Goal: Check status: Check status

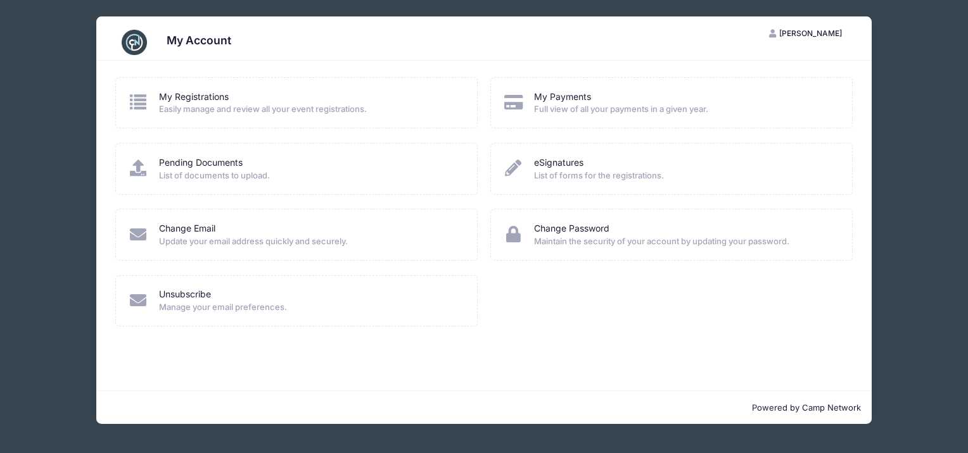
click at [256, 106] on span "Easily manage and review all your event registrations." at bounding box center [309, 109] width 301 height 13
click at [142, 104] on icon at bounding box center [138, 102] width 21 height 16
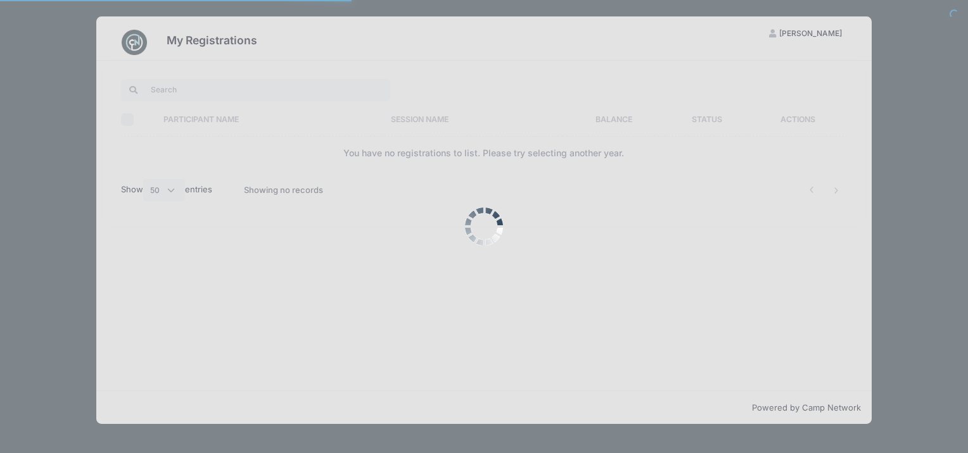
select select "50"
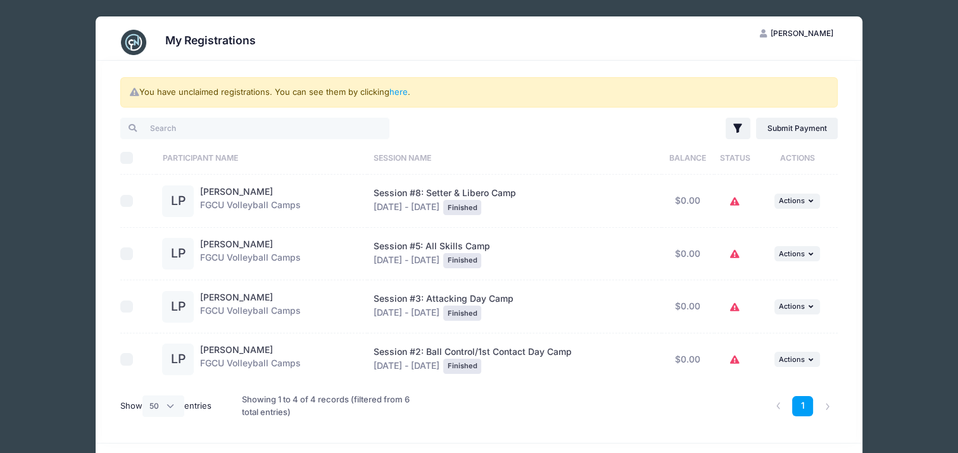
scroll to position [39, 0]
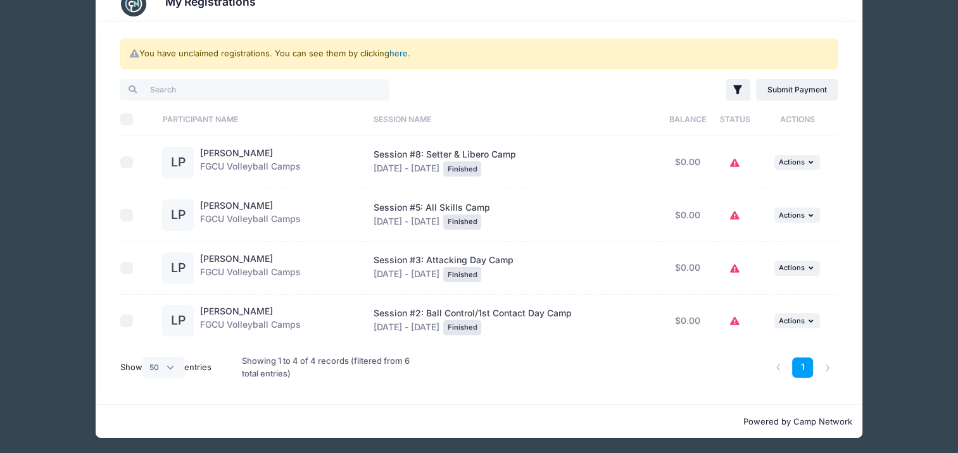
click at [401, 53] on link "here" at bounding box center [398, 53] width 18 height 10
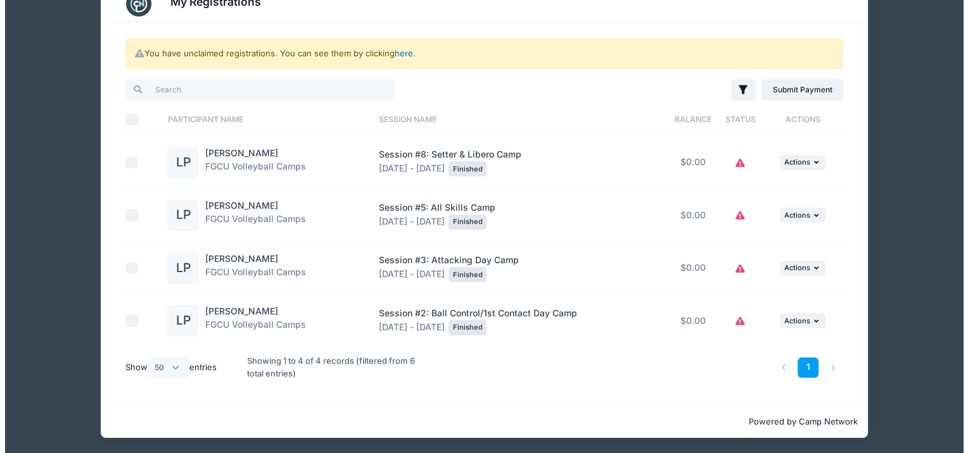
scroll to position [0, 0]
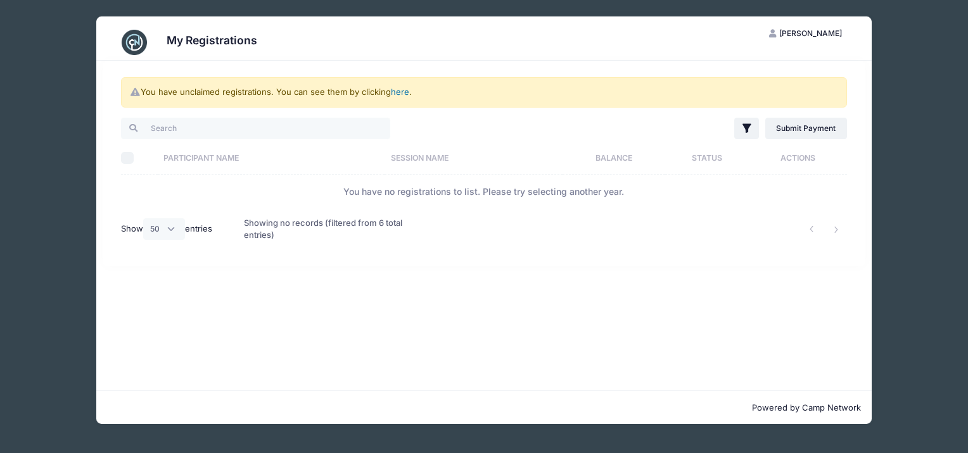
click at [403, 91] on link "here" at bounding box center [400, 92] width 18 height 10
click at [812, 32] on span "[PERSON_NAME]" at bounding box center [810, 32] width 63 height 9
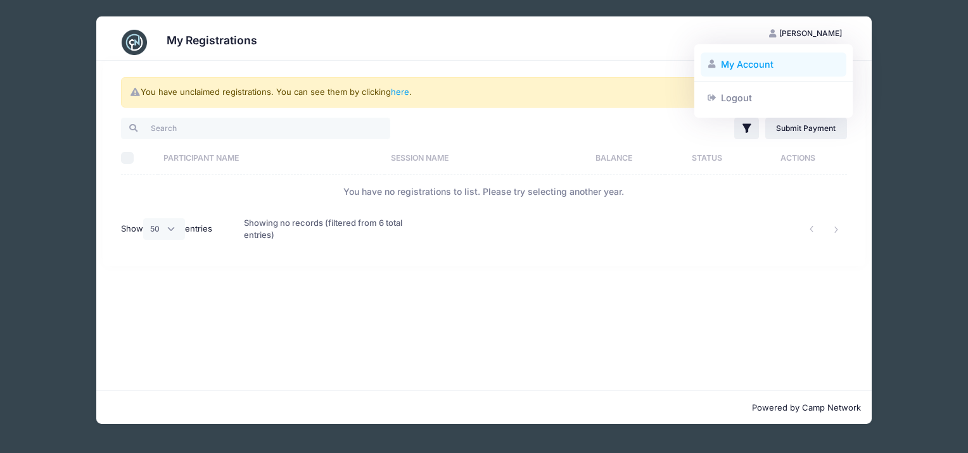
click at [740, 68] on link "My Account" at bounding box center [773, 65] width 146 height 24
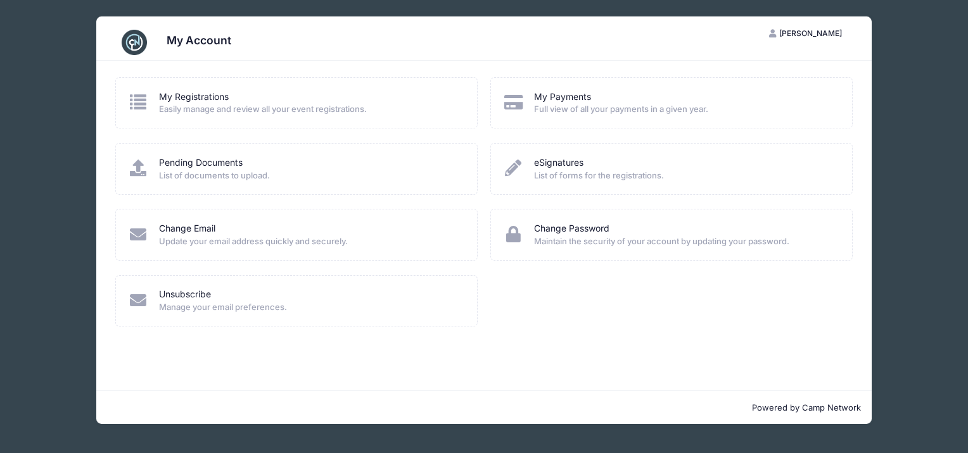
click at [625, 106] on span "Full view of all your payments in a given year." at bounding box center [684, 109] width 301 height 13
click at [542, 97] on link "My Payments" at bounding box center [562, 97] width 57 height 13
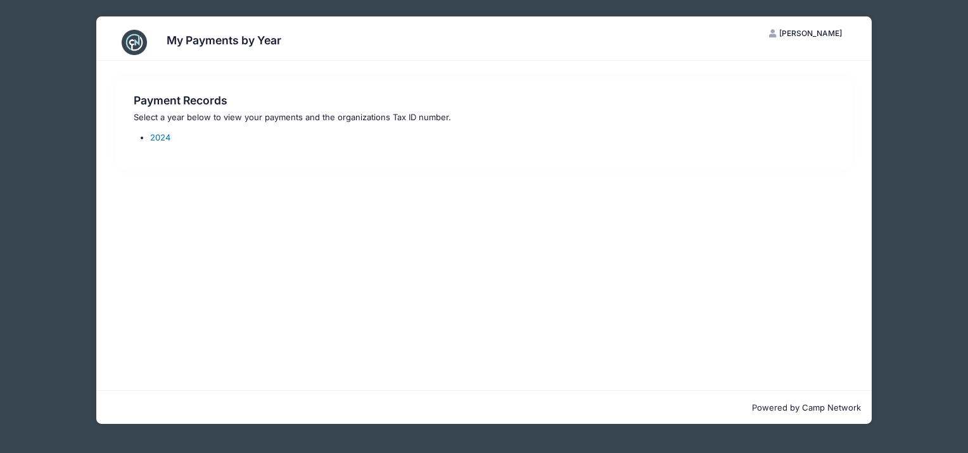
click at [165, 134] on link "2024" at bounding box center [160, 137] width 20 height 10
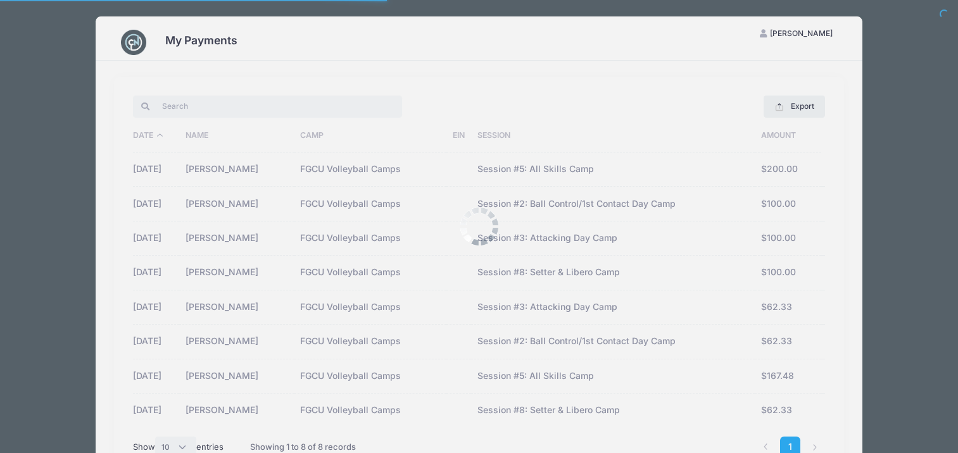
select select "10"
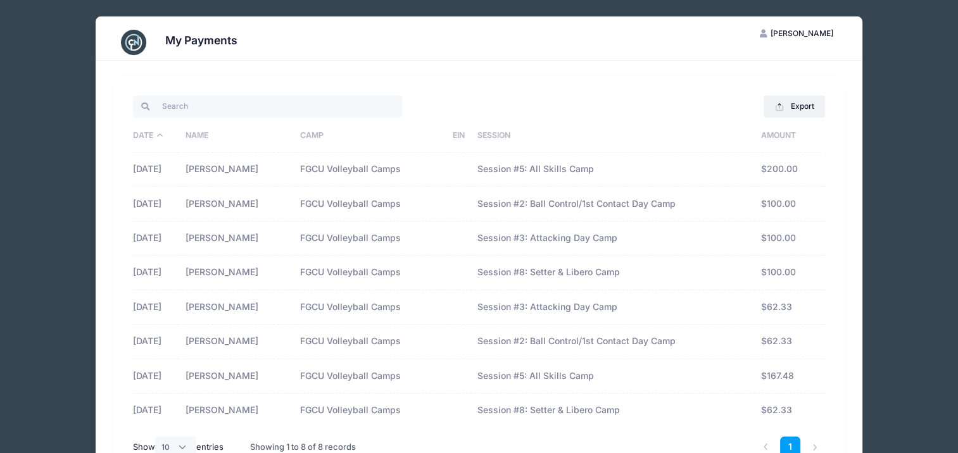
click at [788, 31] on span "[PERSON_NAME]" at bounding box center [801, 32] width 63 height 9
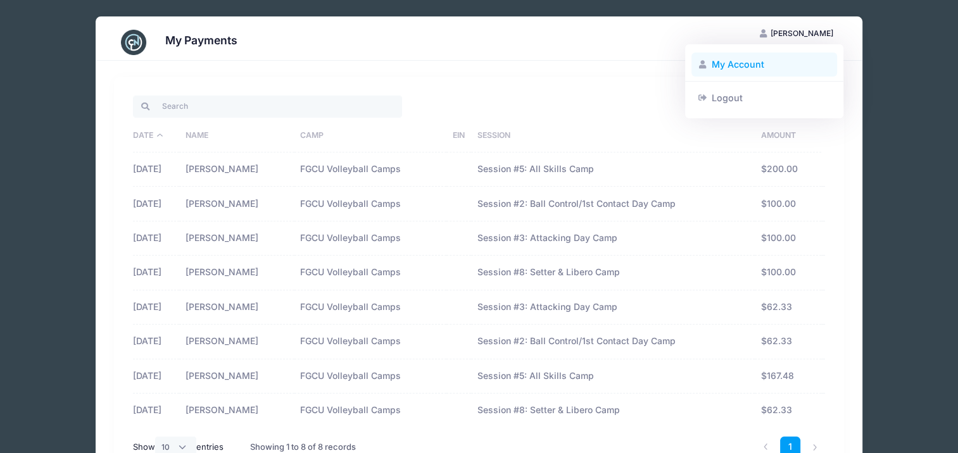
click at [734, 59] on link "My Account" at bounding box center [764, 65] width 146 height 24
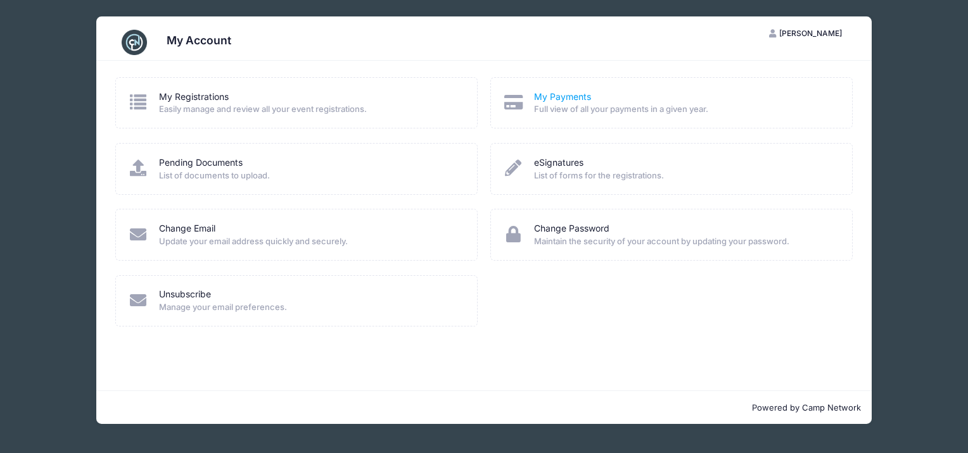
click at [571, 96] on link "My Payments" at bounding box center [562, 97] width 57 height 13
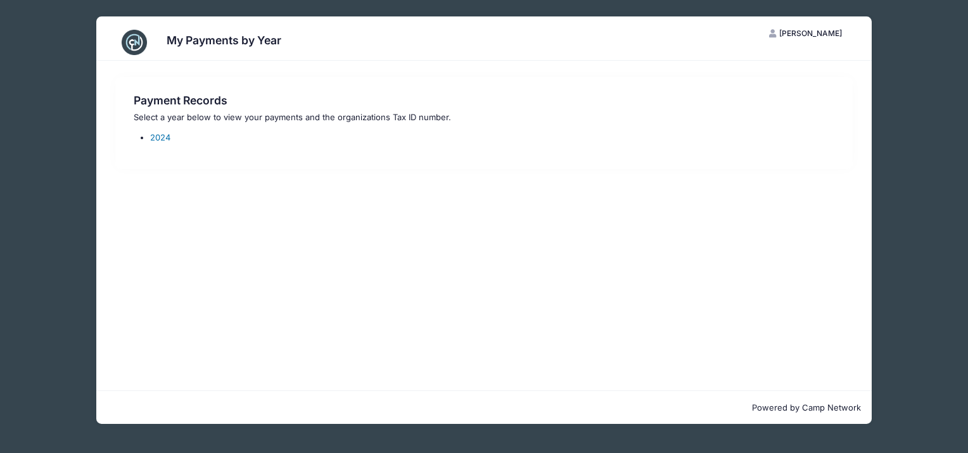
click at [163, 137] on link "2024" at bounding box center [160, 137] width 20 height 10
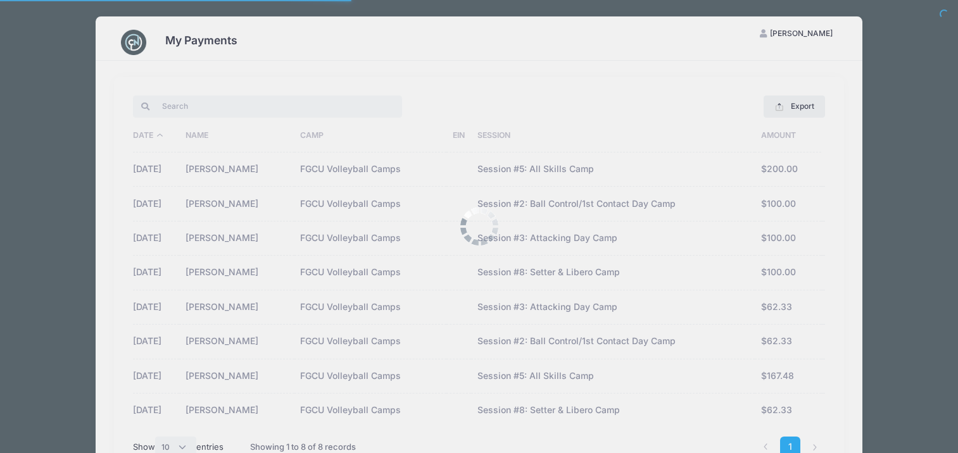
select select "10"
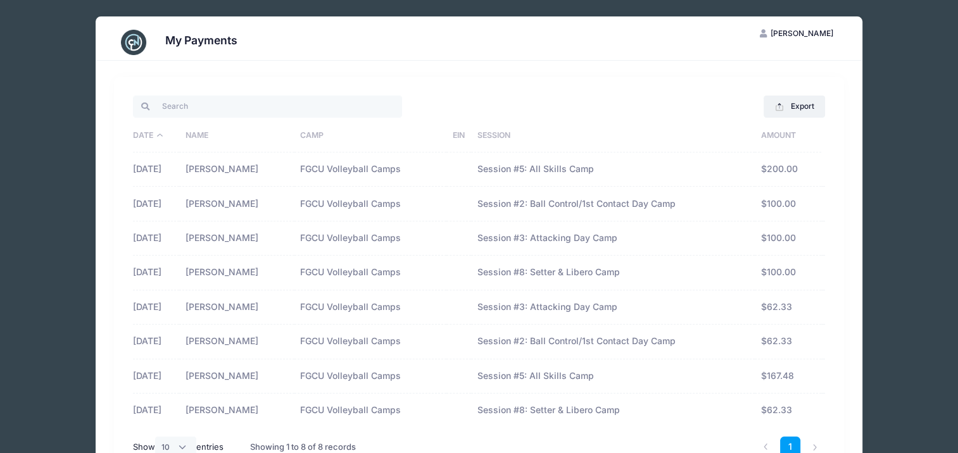
click at [470, 132] on th "EIN" at bounding box center [458, 136] width 25 height 33
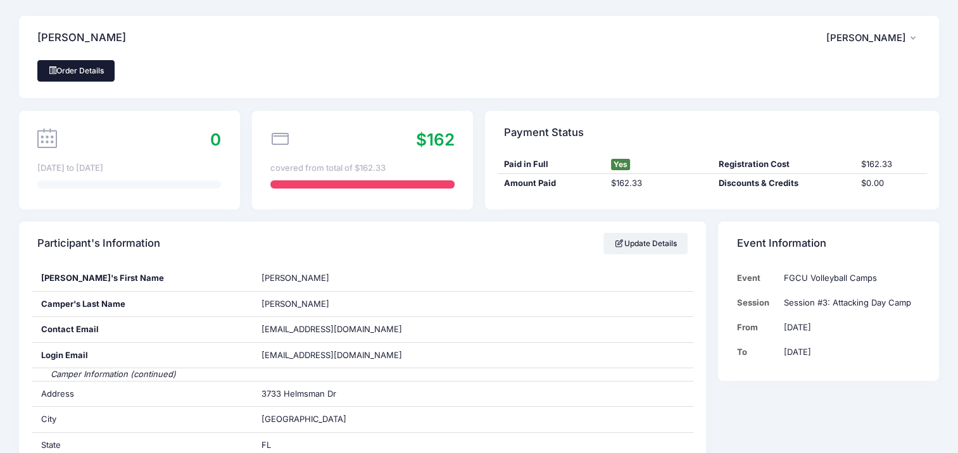
click at [91, 66] on link "Order Details" at bounding box center [75, 71] width 77 height 22
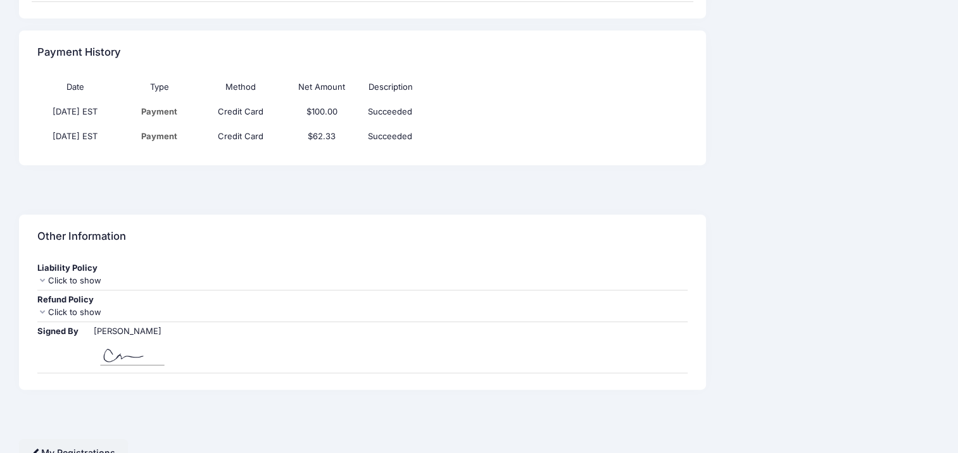
scroll to position [788, 0]
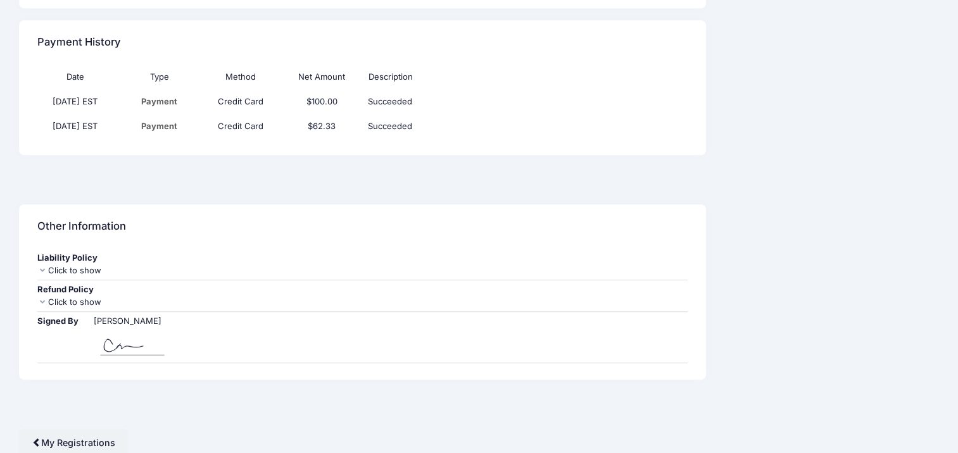
click at [76, 299] on div "Click to show" at bounding box center [362, 302] width 650 height 13
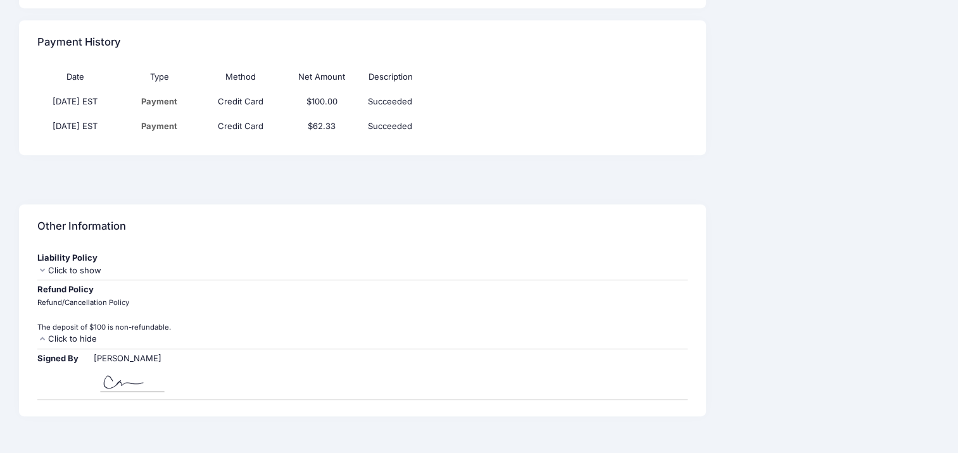
click at [74, 268] on div "Click to show" at bounding box center [362, 271] width 650 height 13
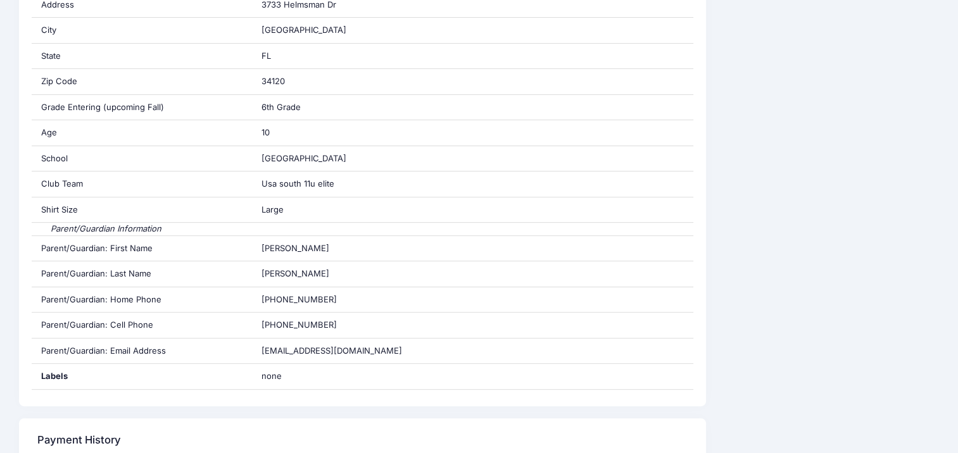
scroll to position [91, 0]
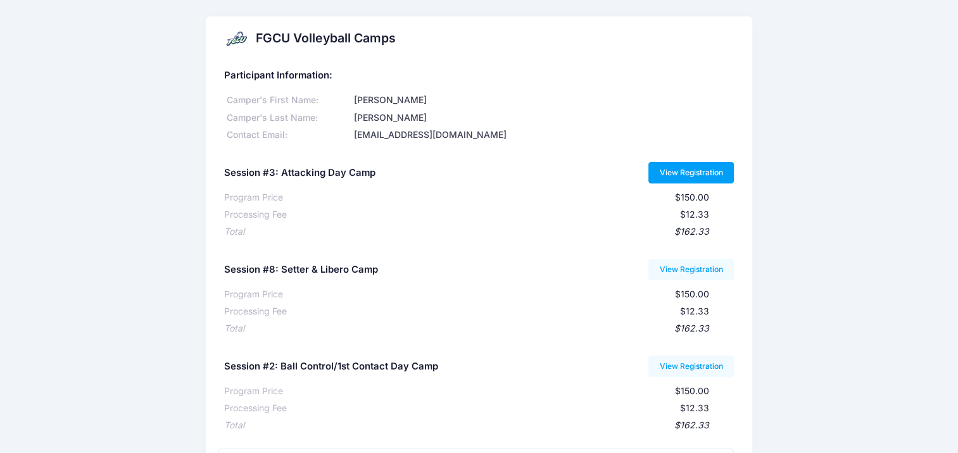
click at [673, 175] on link "View Registration" at bounding box center [690, 173] width 85 height 22
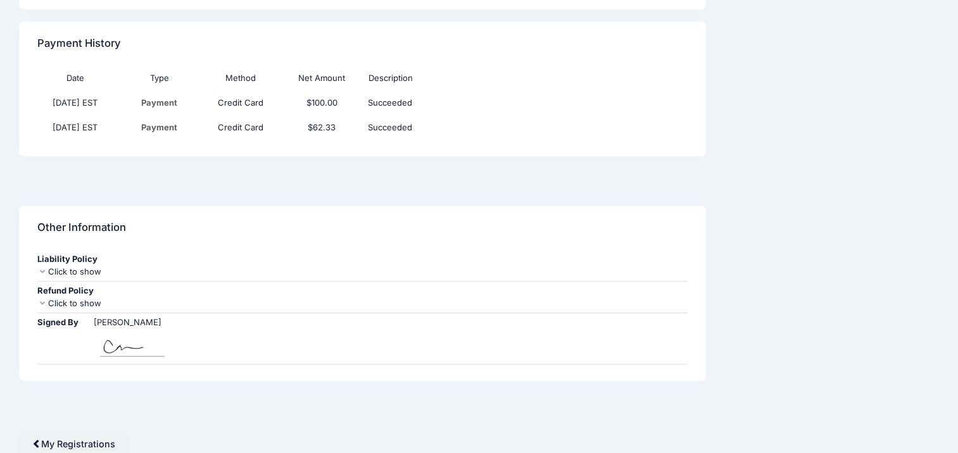
scroll to position [788, 0]
click at [80, 438] on link "My Registrations" at bounding box center [73, 442] width 109 height 27
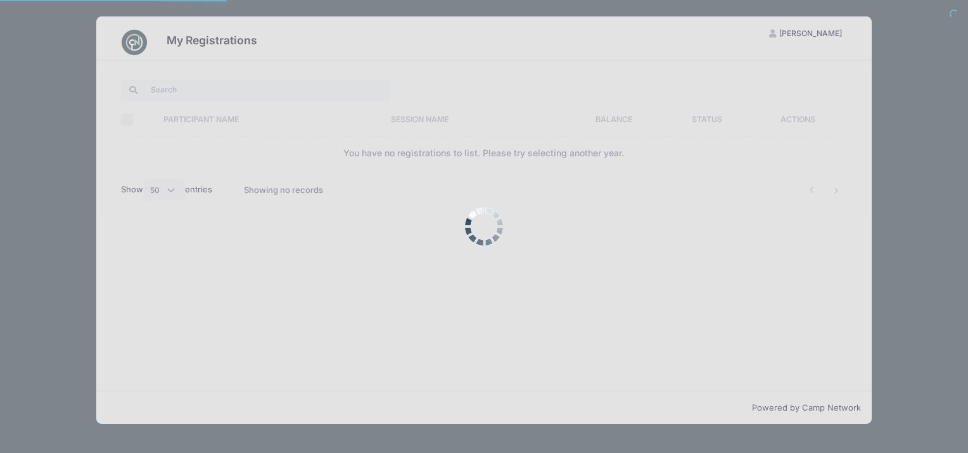
select select "50"
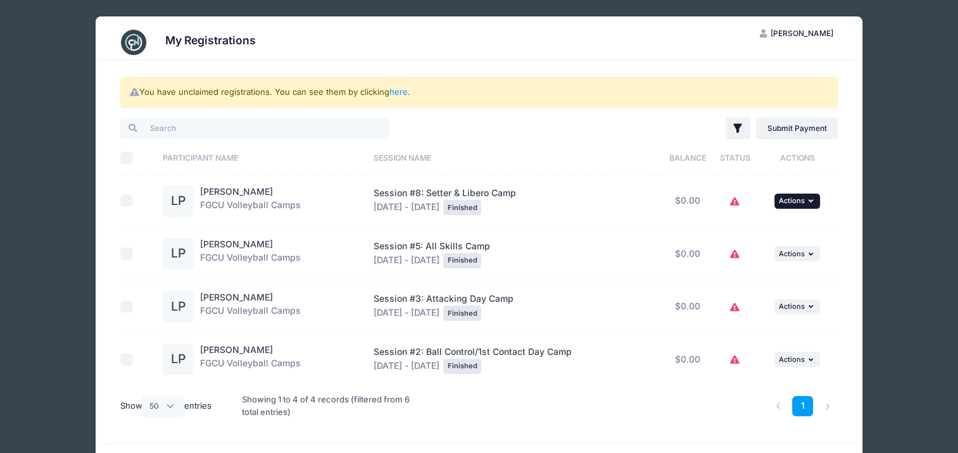
click at [811, 202] on icon "button" at bounding box center [813, 201] width 8 height 7
click at [735, 202] on icon at bounding box center [735, 202] width 10 height 0
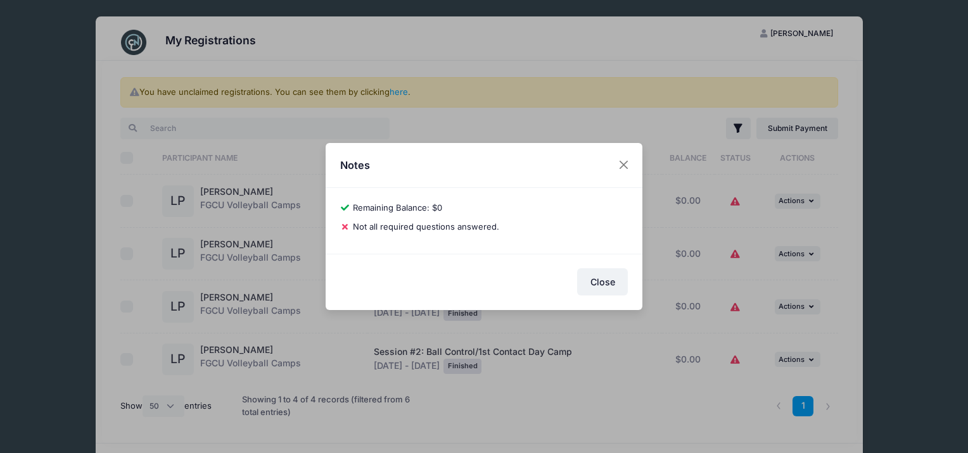
click at [735, 201] on div "Notes 7ea91e991ce11f40 Lydia Procopio Remaining Balance: $0 Pay Balance Not all…" at bounding box center [484, 226] width 968 height 453
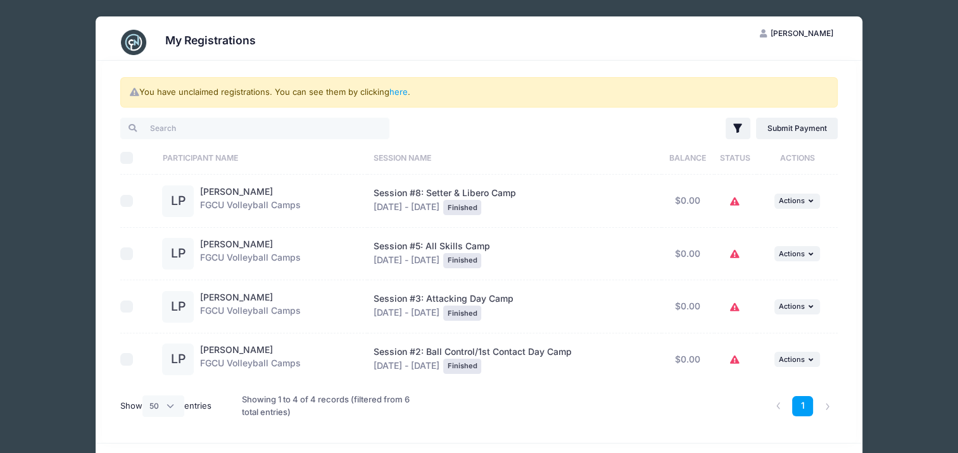
click at [422, 195] on span "Session #8: Setter & Libero Camp" at bounding box center [445, 192] width 142 height 11
click at [218, 197] on div "Lydia Procopio FGCU Volleyball Camps" at bounding box center [250, 202] width 101 height 32
click at [165, 199] on div "LP" at bounding box center [178, 202] width 32 height 32
click at [124, 198] on input "checkbox" at bounding box center [126, 201] width 13 height 13
checkbox input "true"
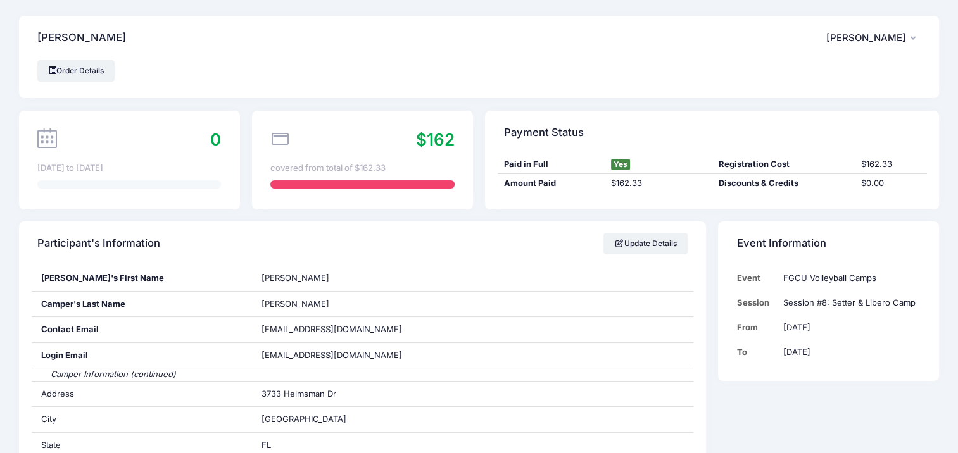
click at [866, 35] on span "[PERSON_NAME]" at bounding box center [866, 37] width 80 height 11
click at [818, 79] on link "My Account" at bounding box center [842, 73] width 146 height 24
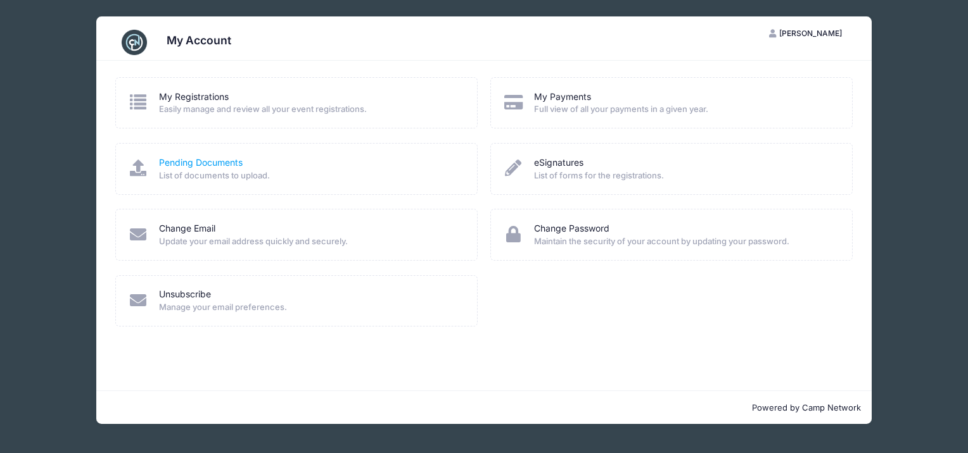
click at [213, 165] on link "Pending Documents" at bounding box center [201, 162] width 84 height 13
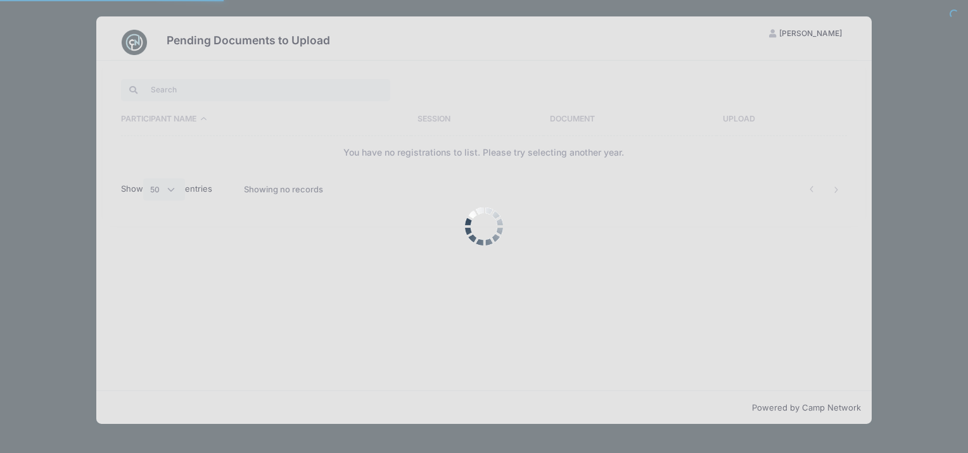
select select "50"
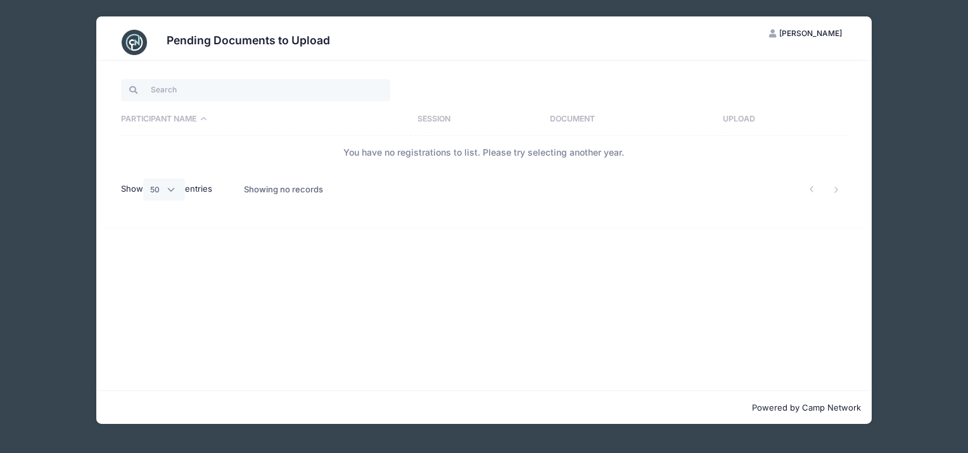
click at [444, 118] on th "Session" at bounding box center [477, 119] width 132 height 33
click at [816, 32] on span "[PERSON_NAME]" at bounding box center [810, 32] width 63 height 9
click at [770, 63] on link "My Account" at bounding box center [773, 65] width 146 height 24
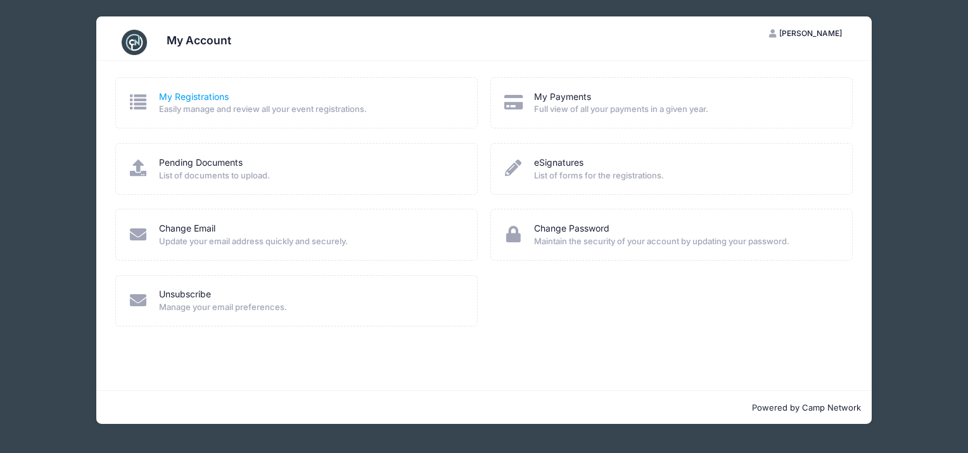
click at [194, 96] on link "My Registrations" at bounding box center [194, 97] width 70 height 13
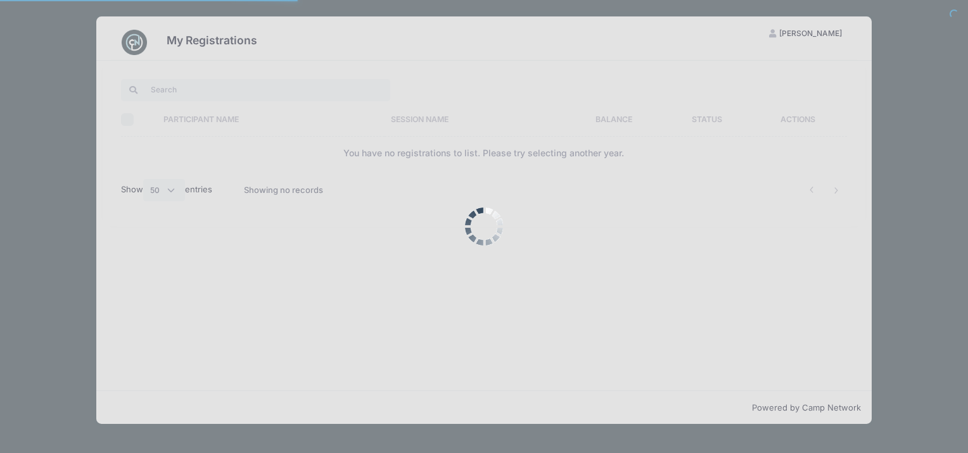
select select "50"
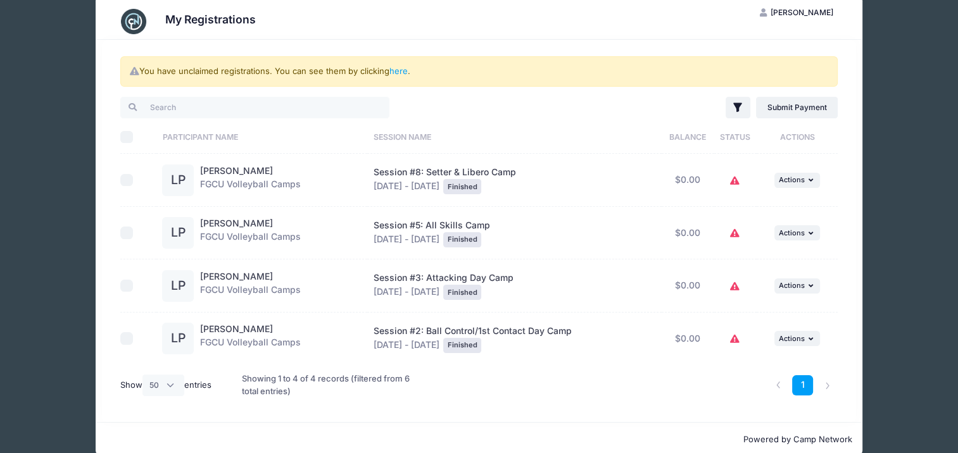
scroll to position [39, 0]
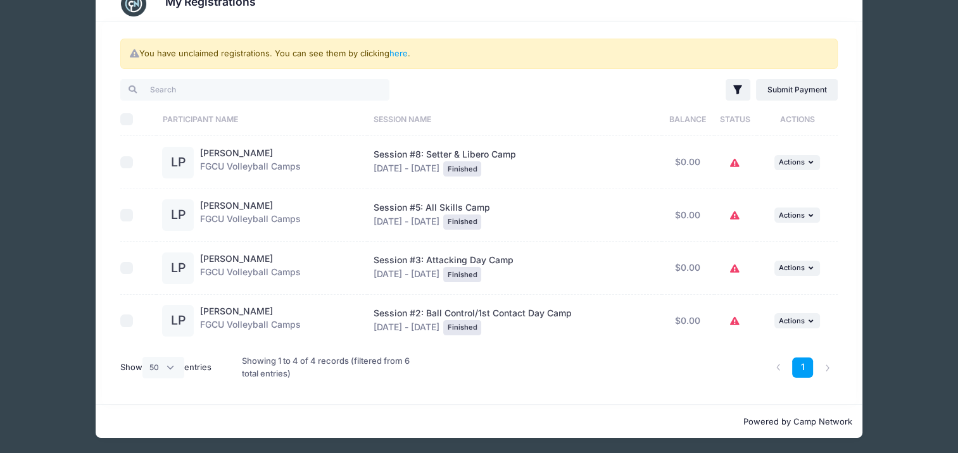
click at [396, 362] on div "Showing 1 to 4 of 4 records (filtered from 6 total entries)" at bounding box center [327, 367] width 170 height 41
click at [397, 56] on link "here" at bounding box center [398, 53] width 18 height 10
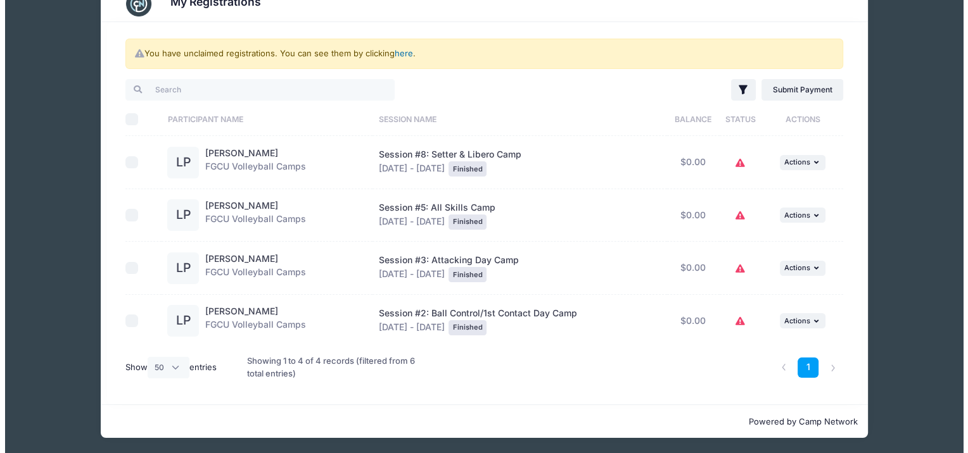
scroll to position [0, 0]
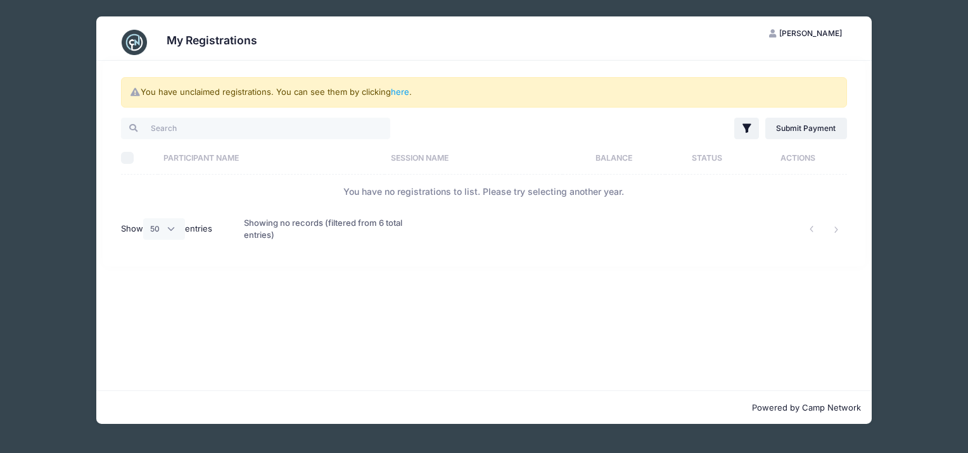
click at [322, 224] on div "Showing no records (filtered from 6 total entries)" at bounding box center [330, 229] width 172 height 41
click at [413, 193] on td "You have no registrations to list. Please try selecting another year." at bounding box center [483, 192] width 725 height 34
click at [406, 94] on link "here" at bounding box center [400, 92] width 18 height 10
click at [402, 90] on link "here" at bounding box center [400, 92] width 18 height 10
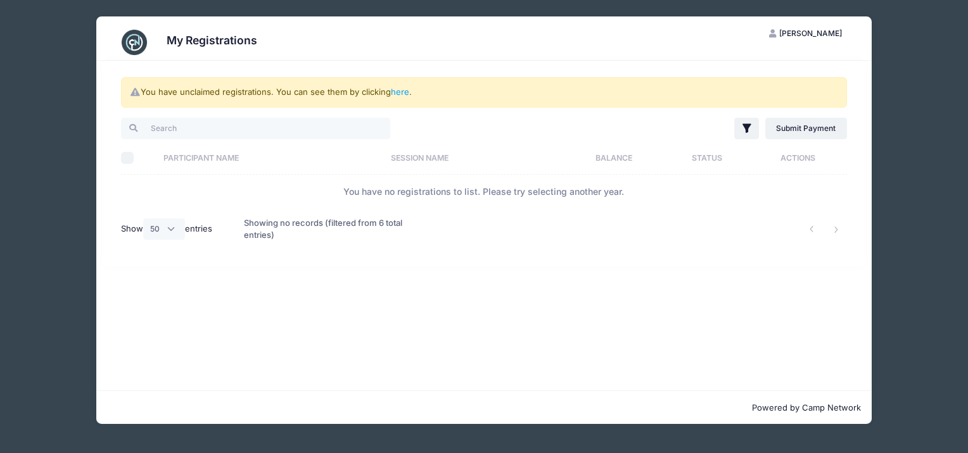
click at [813, 33] on span "[PERSON_NAME]" at bounding box center [810, 32] width 63 height 9
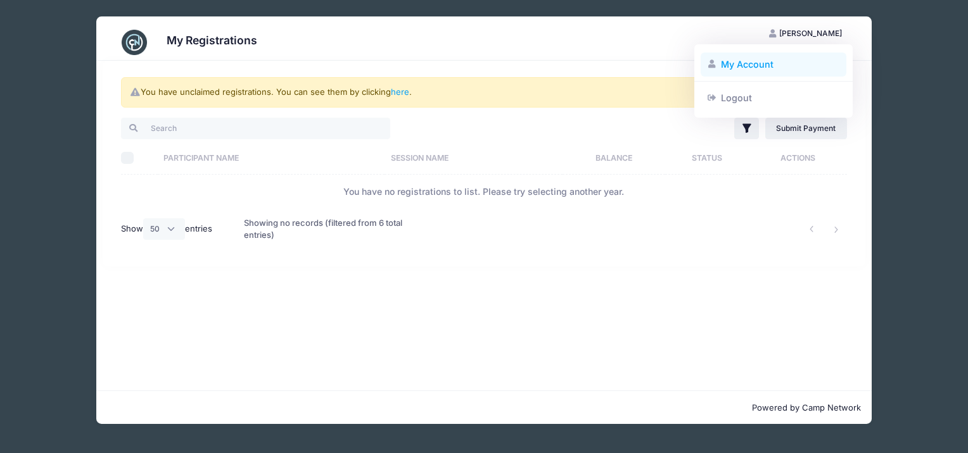
click at [750, 65] on link "My Account" at bounding box center [773, 65] width 146 height 24
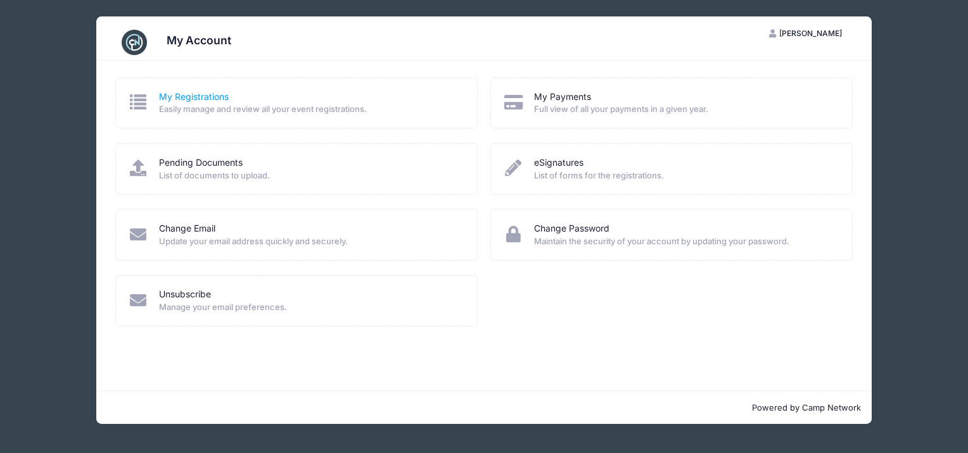
click at [183, 94] on link "My Registrations" at bounding box center [194, 97] width 70 height 13
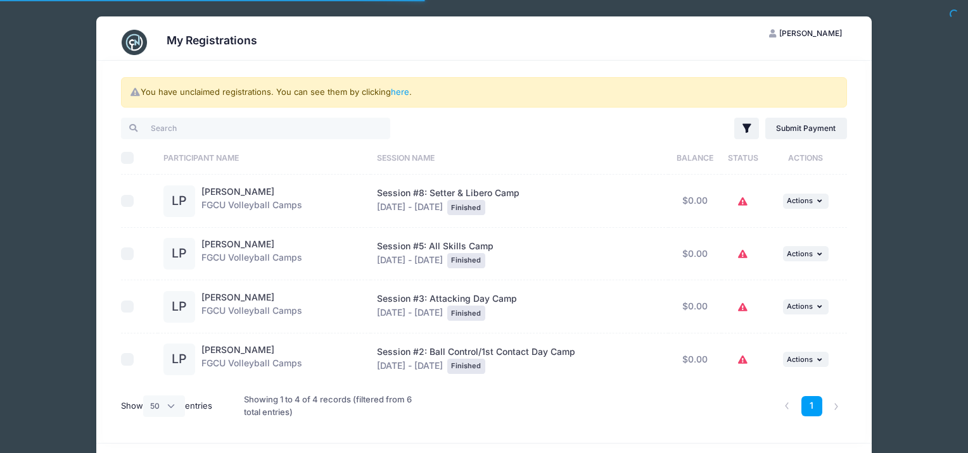
select select "50"
